Goal: Information Seeking & Learning: Learn about a topic

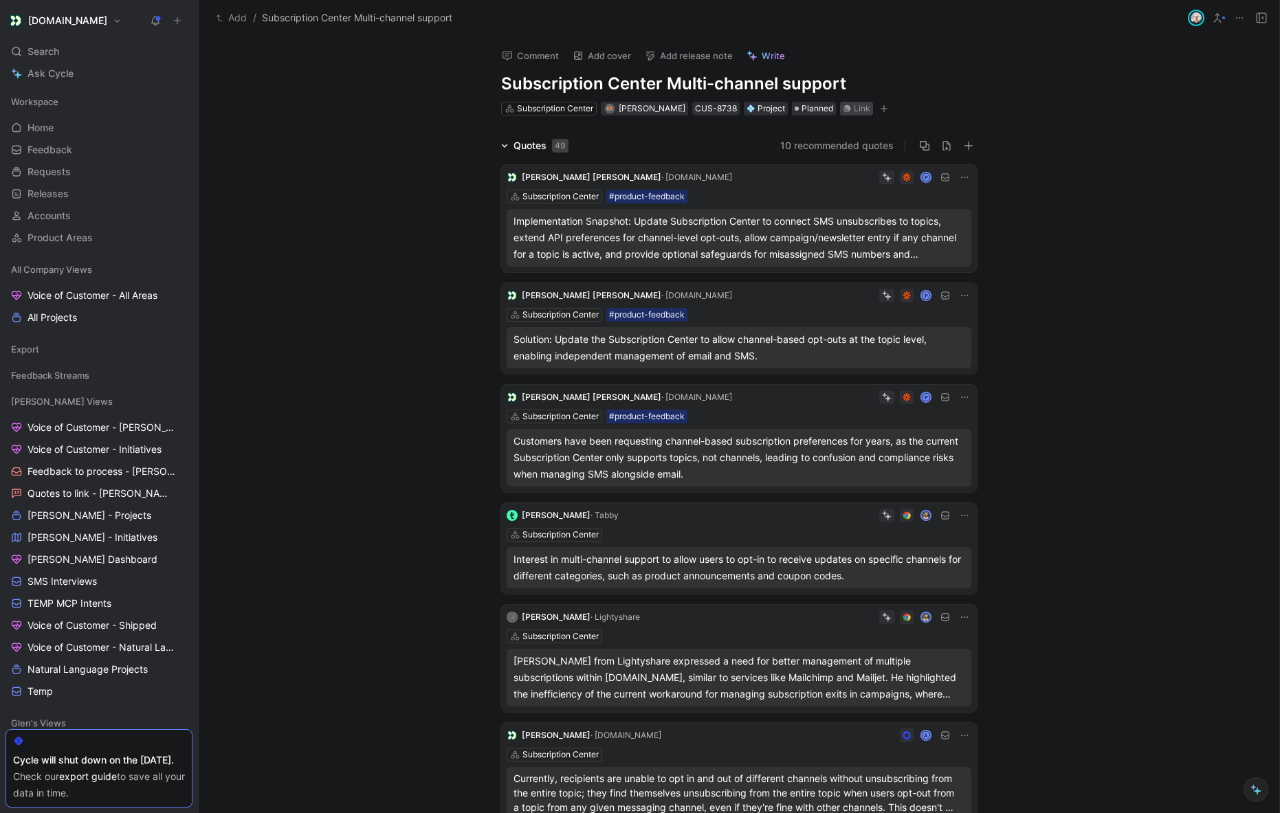
click at [854, 105] on div "Link" at bounding box center [862, 109] width 16 height 14
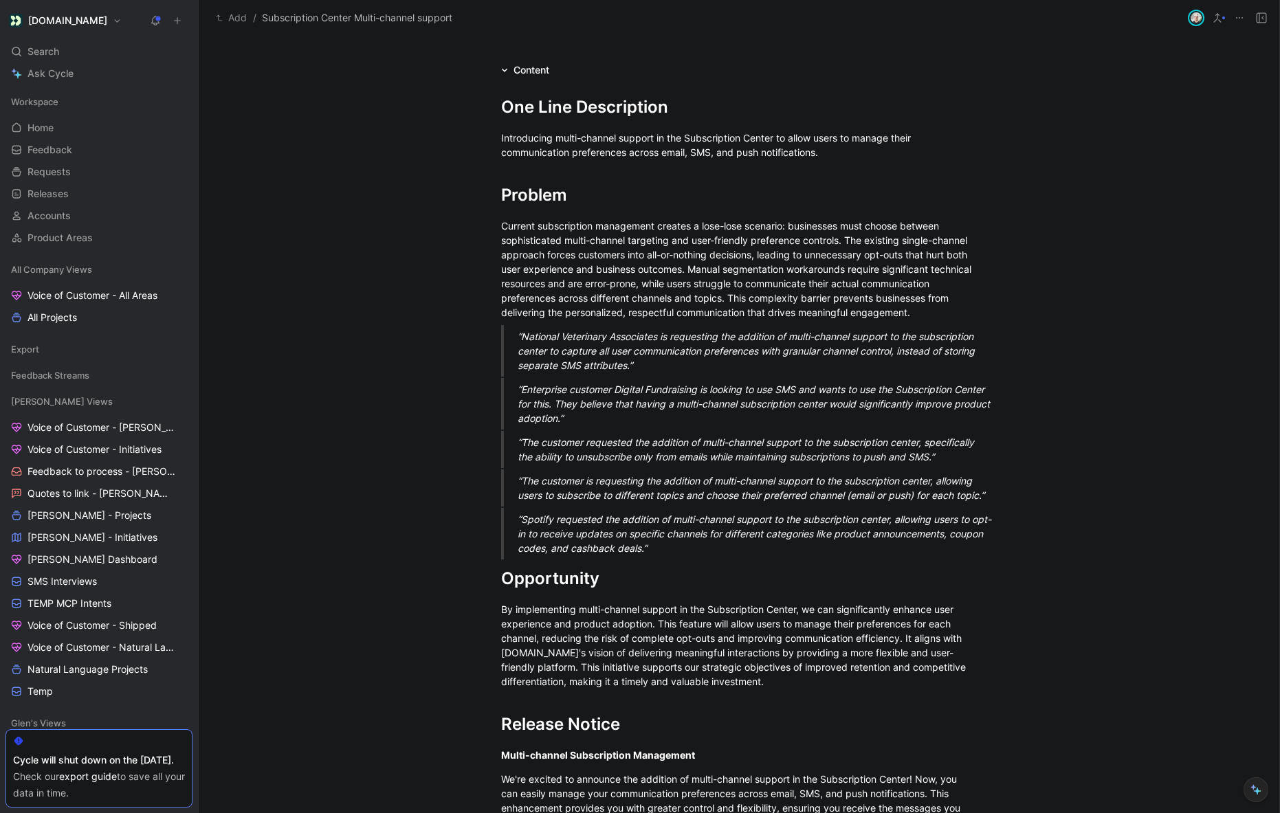
scroll to position [1237, 0]
